Goal: Find specific page/section: Find specific page/section

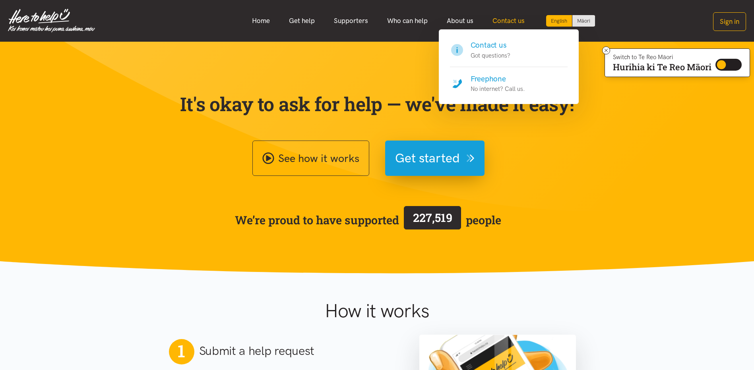
click at [512, 18] on link "Contact us" at bounding box center [508, 20] width 51 height 17
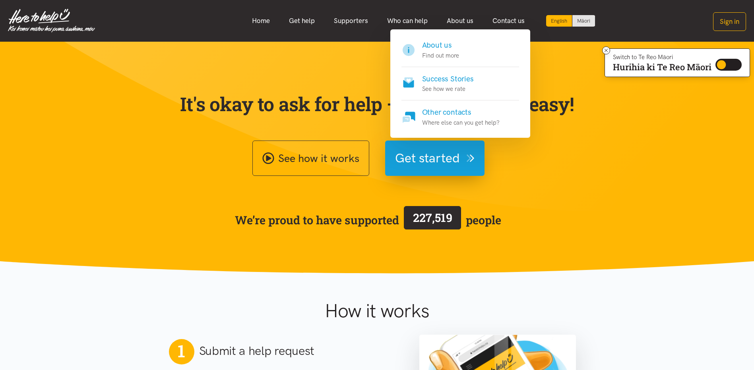
click at [441, 52] on p "Find out more" at bounding box center [440, 56] width 37 height 10
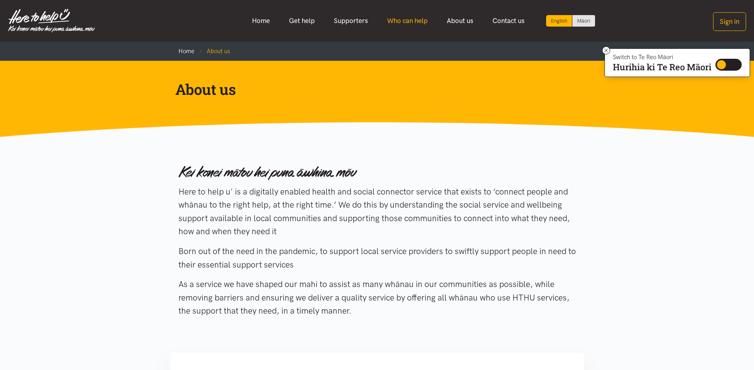
click at [409, 18] on link "Who can help" at bounding box center [408, 20] width 60 height 17
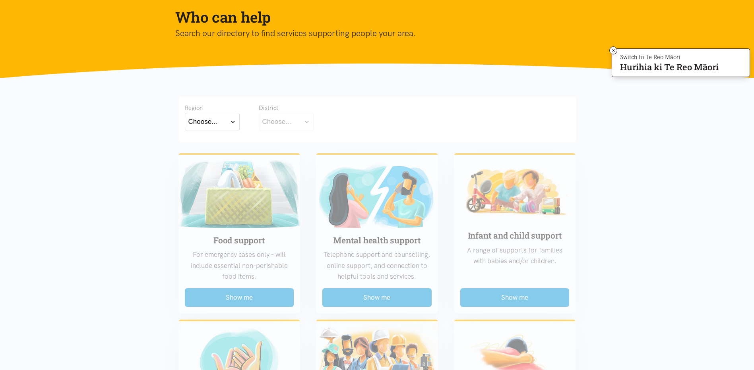
scroll to position [159, 0]
